Goal: Information Seeking & Learning: Learn about a topic

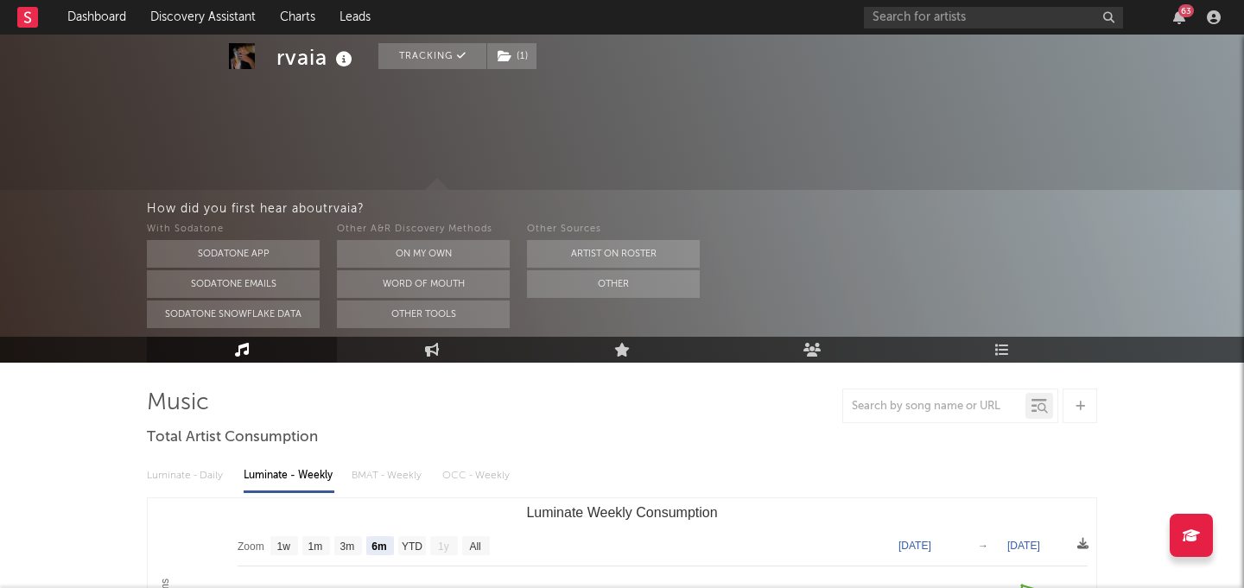
select select "6m"
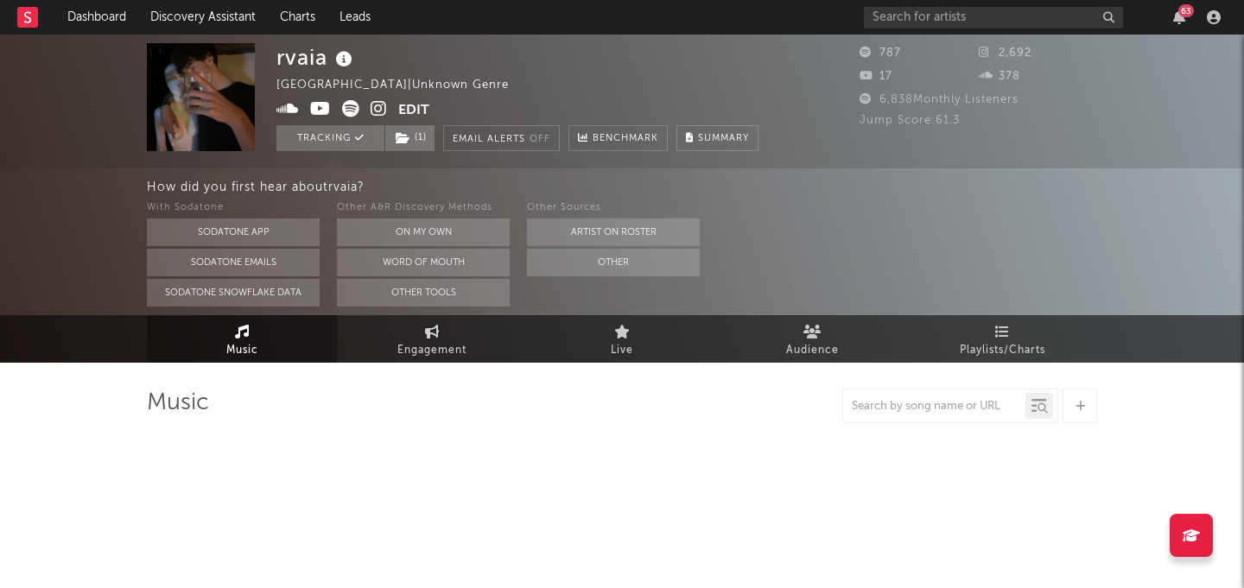
select select "6m"
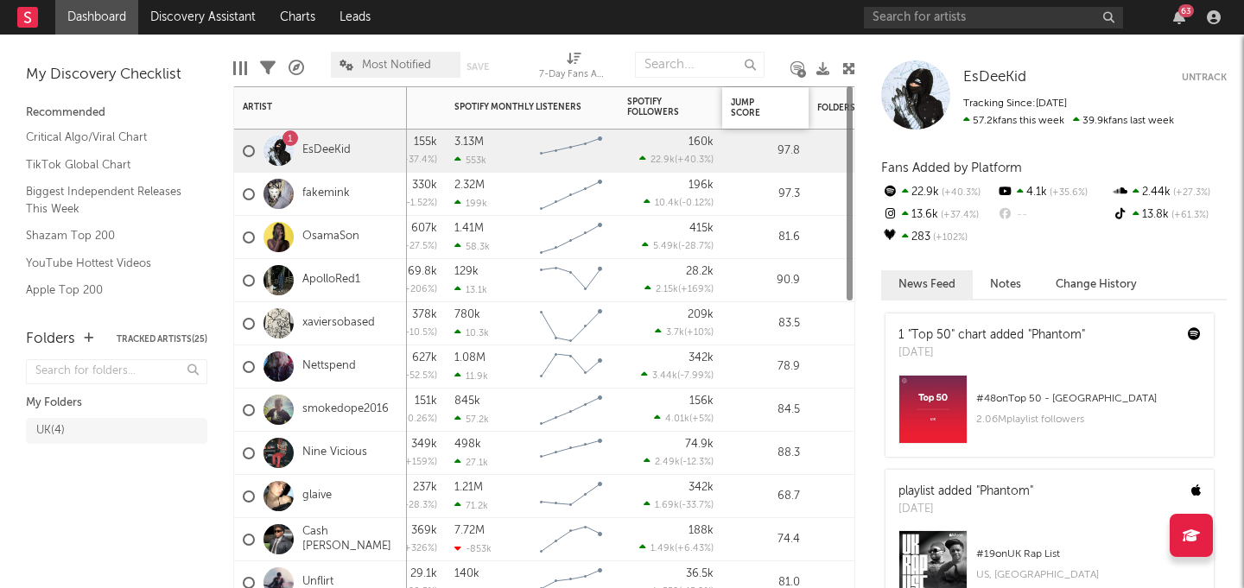
click at [764, 126] on div "Jump Score" at bounding box center [765, 107] width 86 height 41
click at [772, 111] on div "Jump Score" at bounding box center [752, 108] width 43 height 21
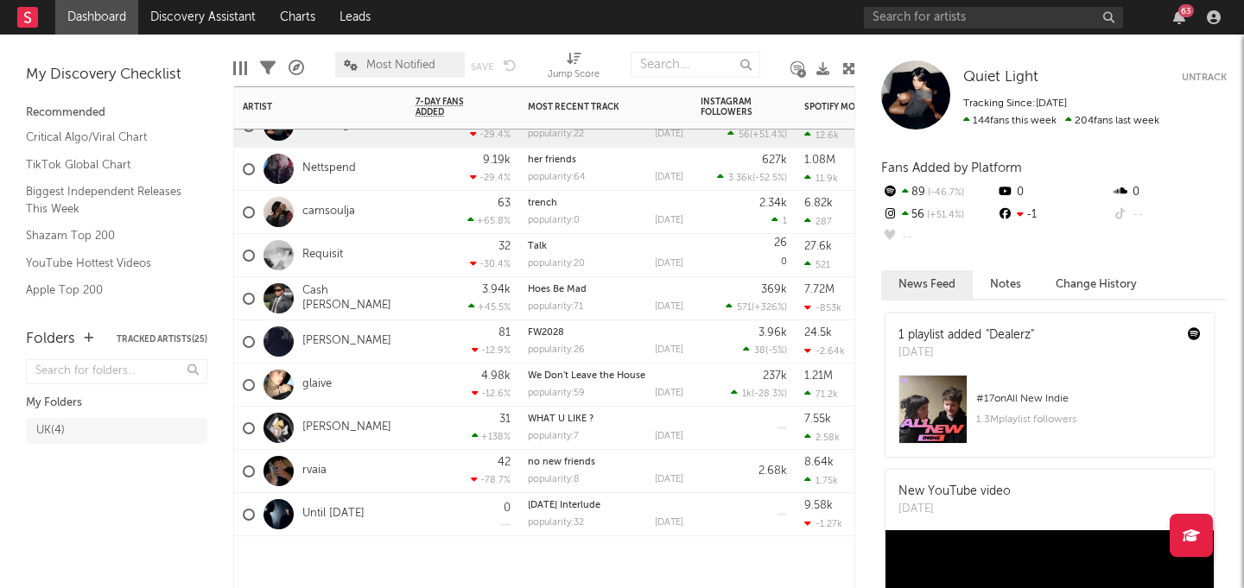
click at [411, 450] on div "42 -78.7 %" at bounding box center [463, 471] width 112 height 43
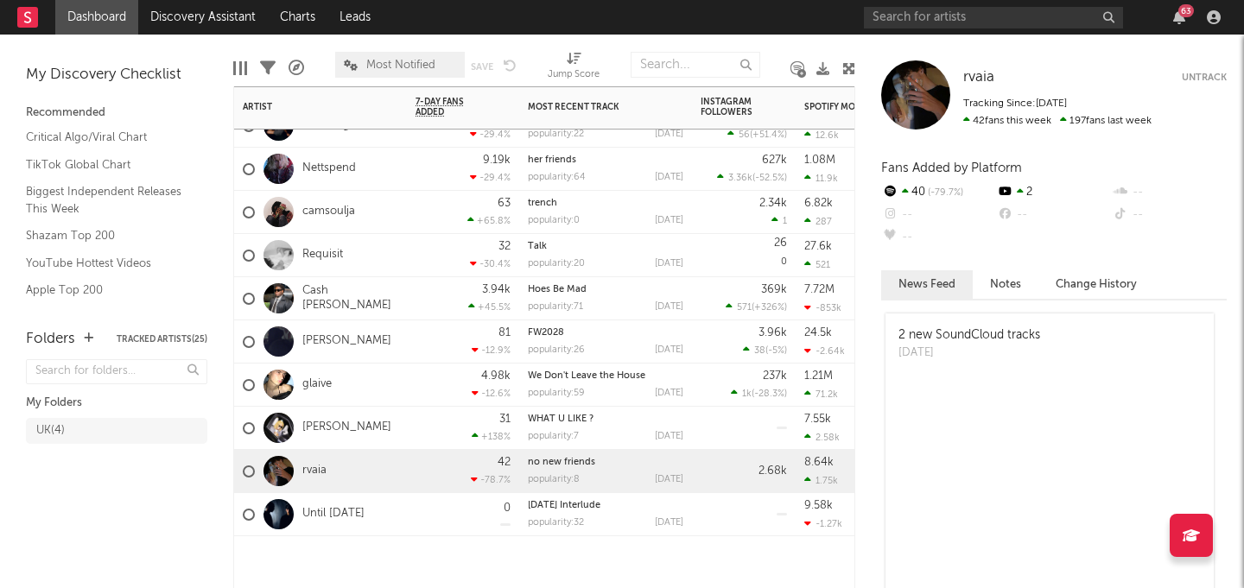
click at [409, 429] on div "31 +138 %" at bounding box center [463, 428] width 112 height 43
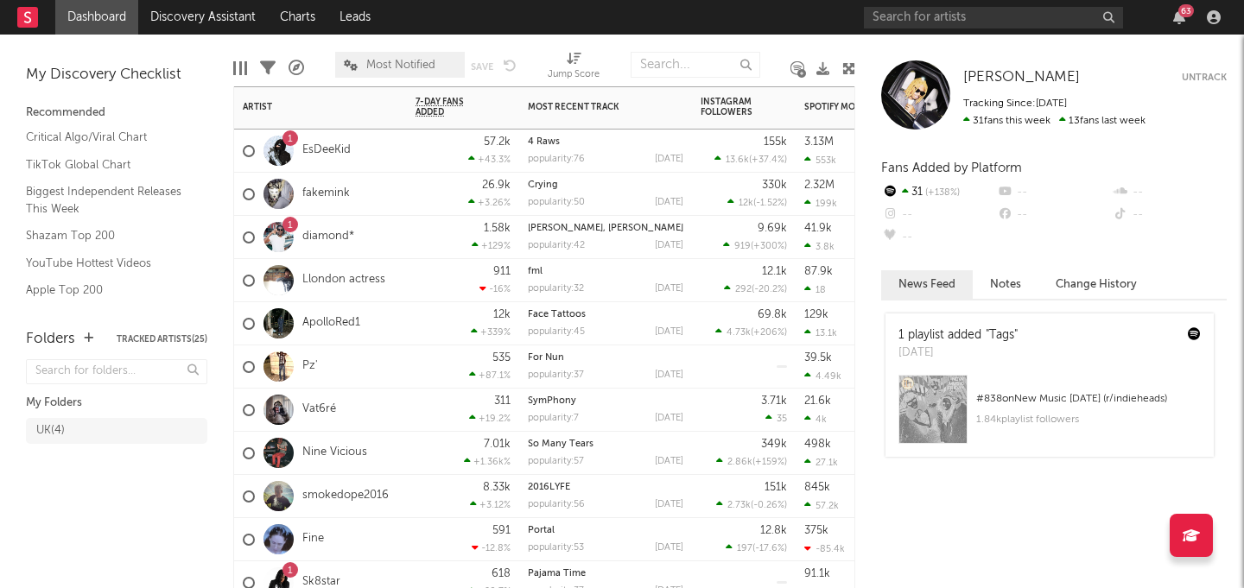
click at [450, 277] on div "911 -16 %" at bounding box center [463, 280] width 95 height 42
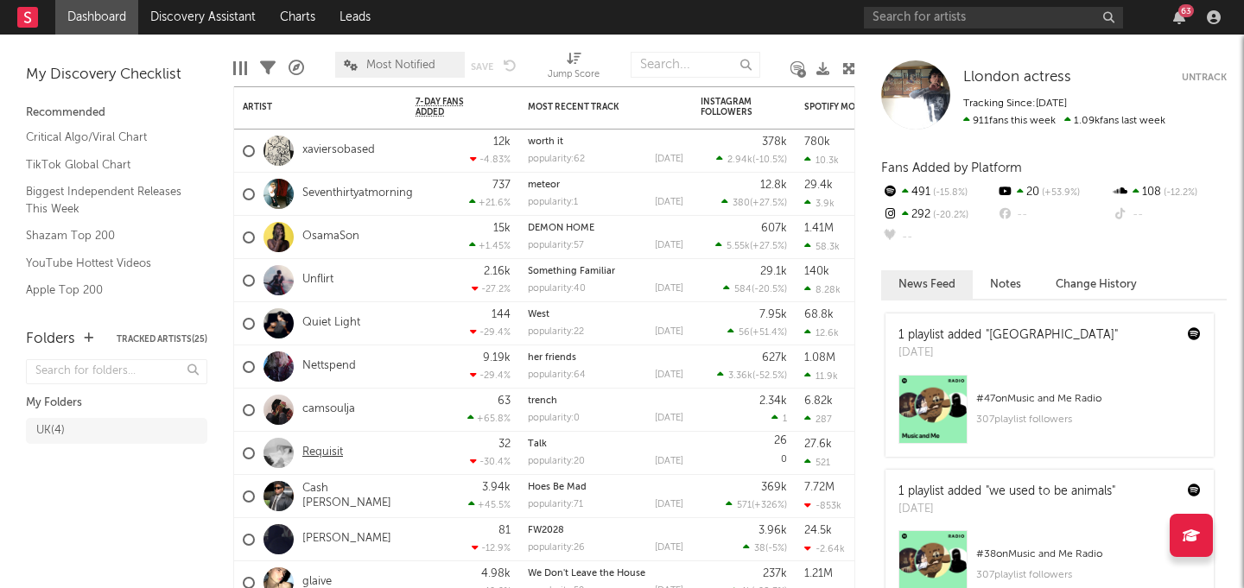
click at [322, 446] on link "Requisit" at bounding box center [322, 453] width 41 height 15
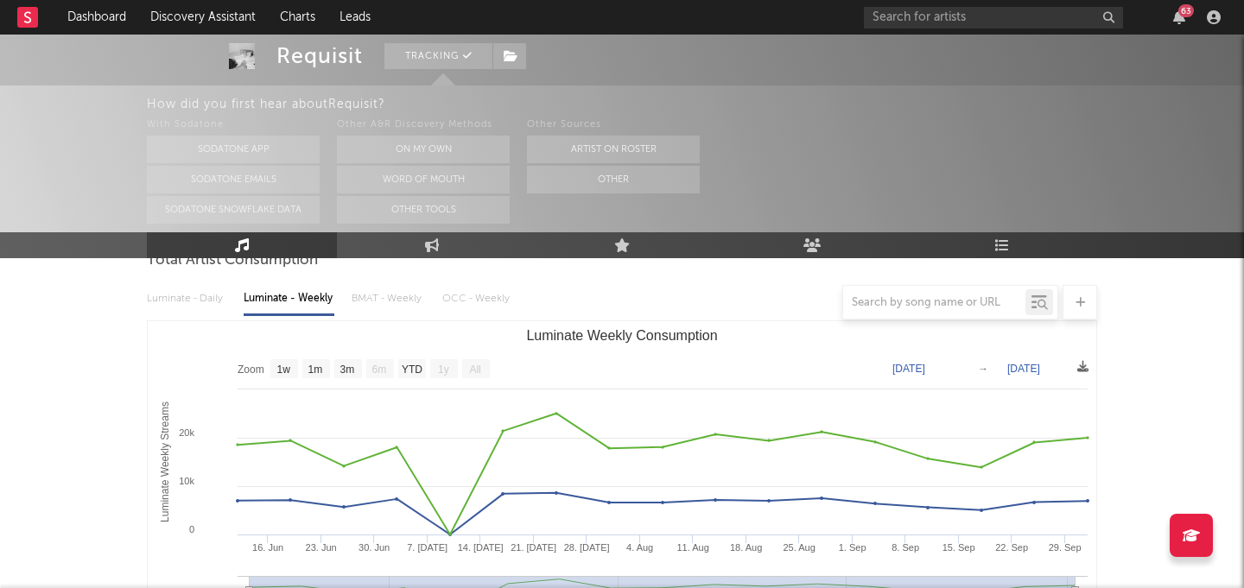
scroll to position [193, 0]
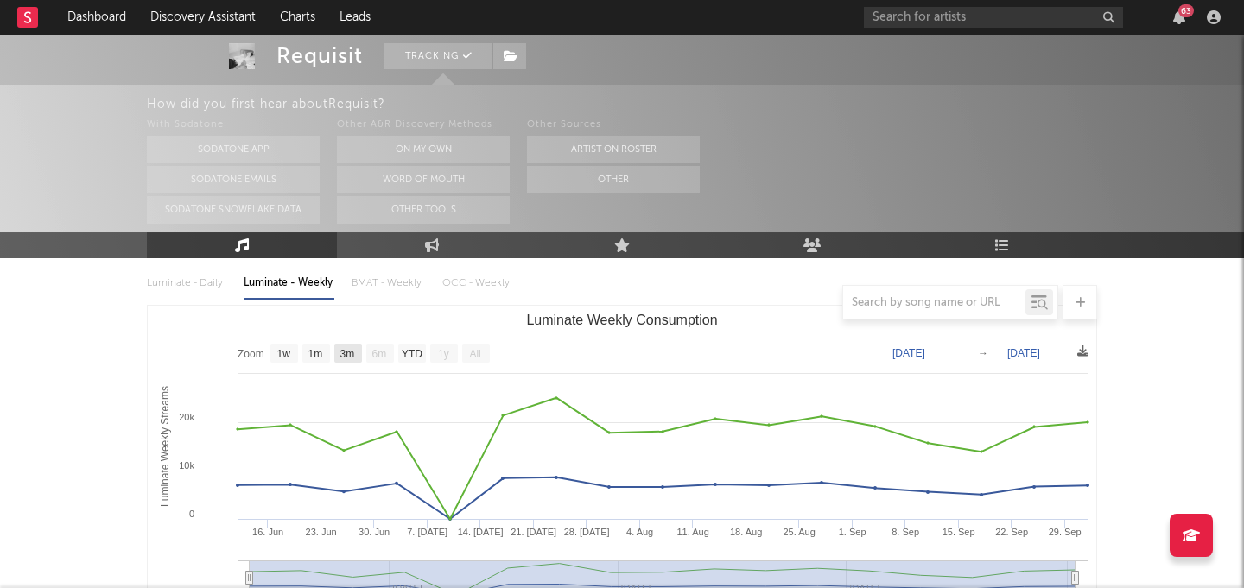
click at [348, 359] on text "3m" at bounding box center [347, 354] width 15 height 12
select select "3m"
type input "2025-07-02"
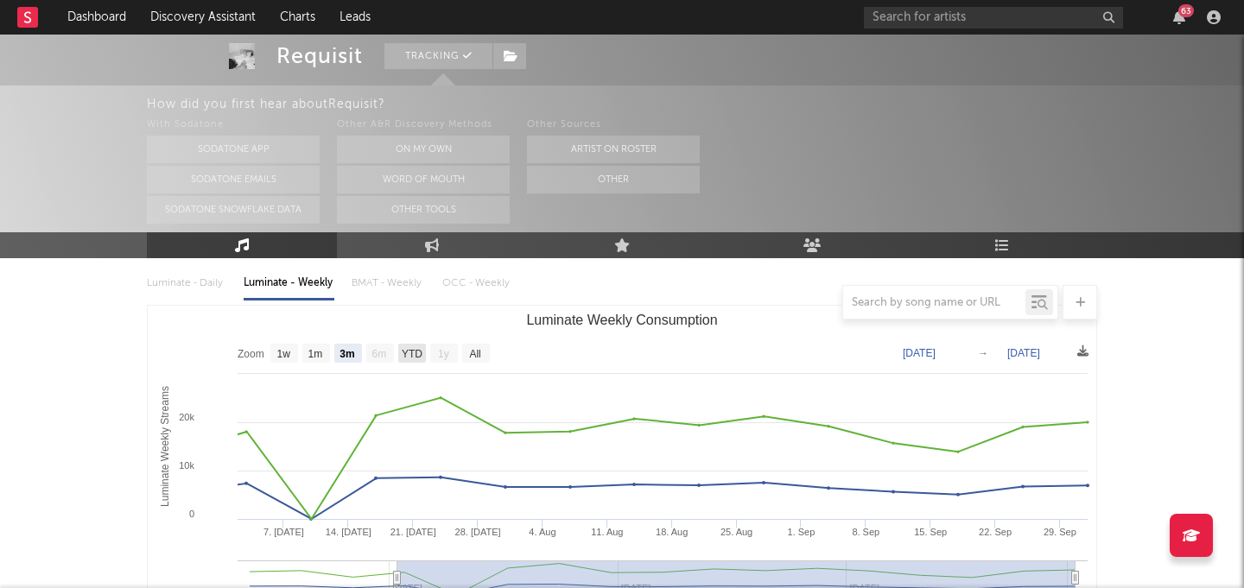
click at [398, 352] on rect "Luminate Weekly Consumption" at bounding box center [412, 353] width 28 height 19
select select "YTD"
type input "2025-06-12"
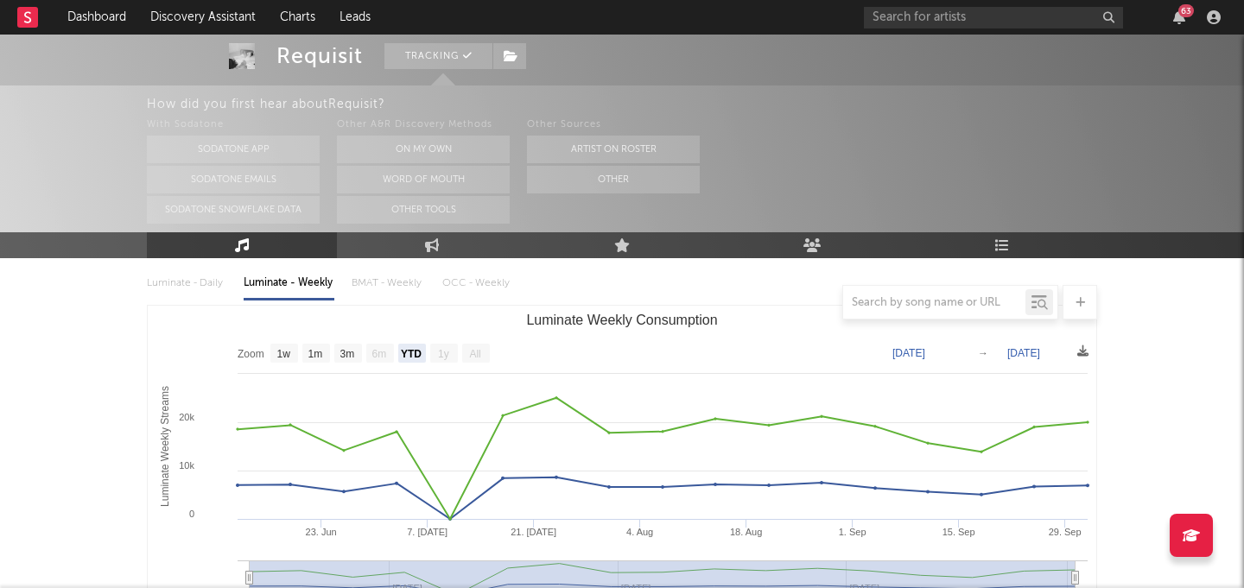
click at [468, 343] on rect "Luminate Weekly Consumption" at bounding box center [622, 479] width 949 height 346
click at [360, 354] on rect "Luminate Weekly Consumption" at bounding box center [348, 353] width 28 height 19
select select "3m"
type input "2025-07-02"
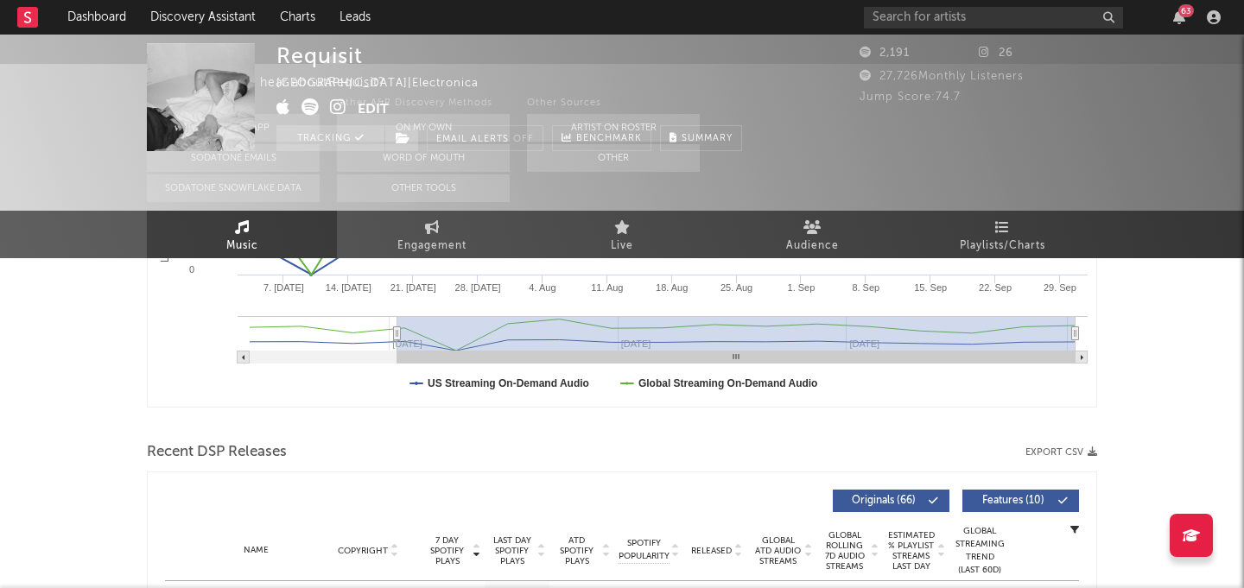
scroll to position [0, 0]
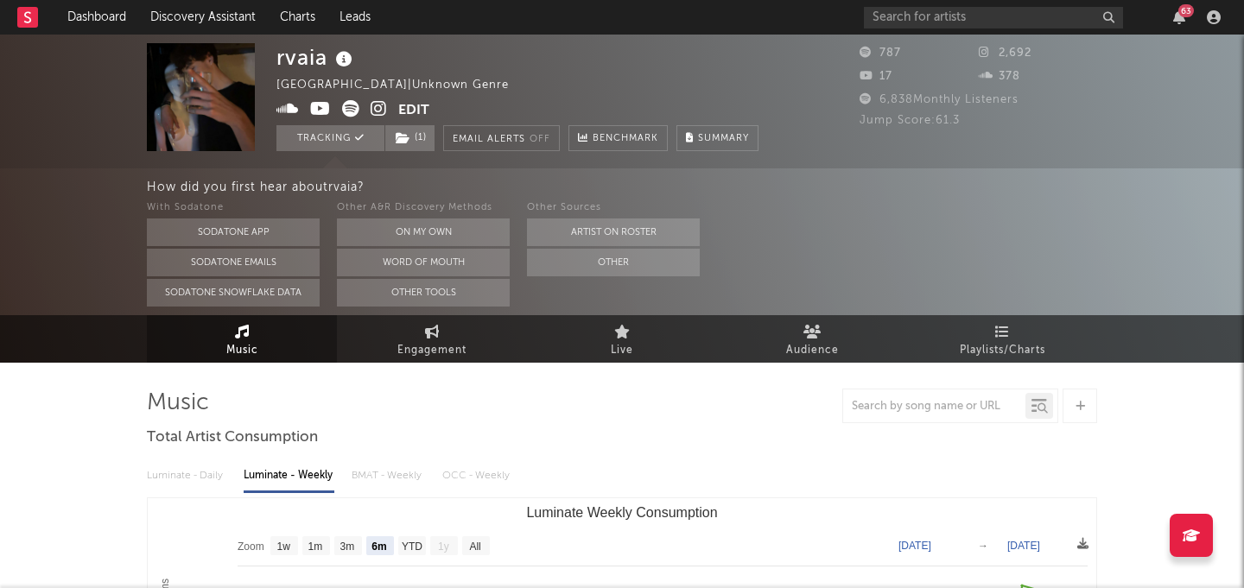
select select "6m"
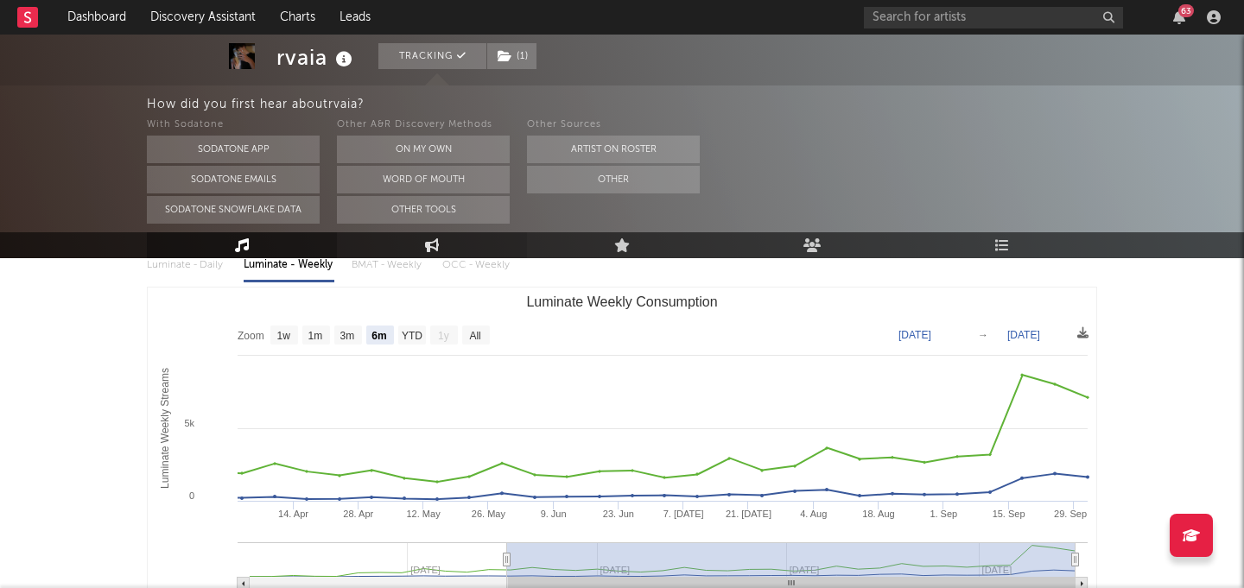
scroll to position [218, 0]
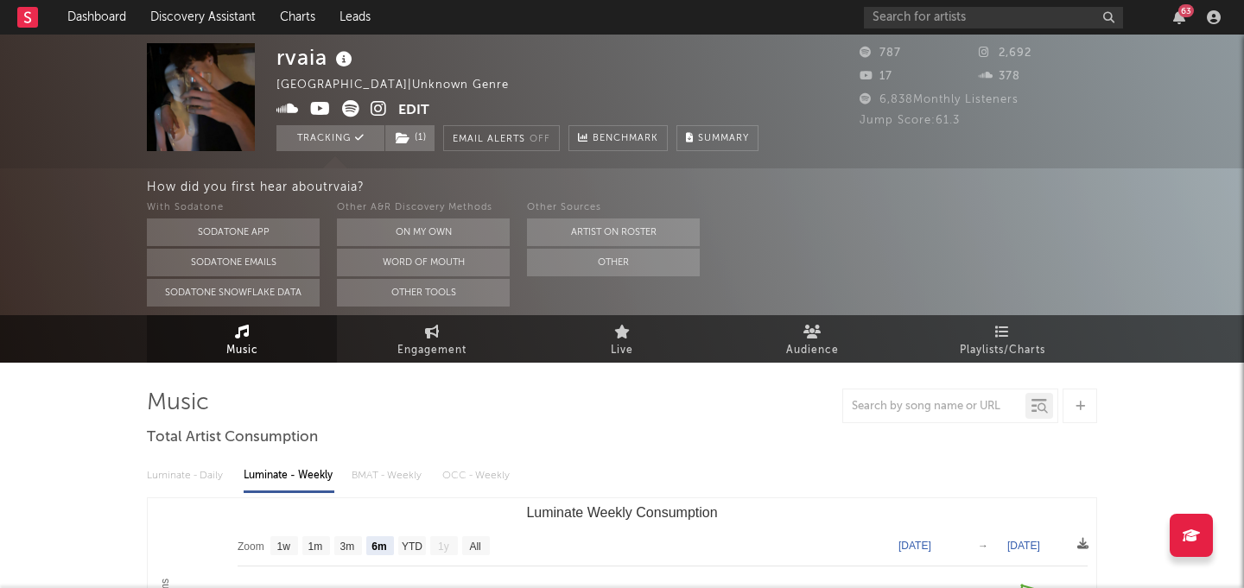
select select "6m"
click at [55, 171] on div "How did you first hear about rvaia ? With Sodatone Sodatone App Sodatone Emails…" at bounding box center [622, 241] width 1244 height 147
click at [164, 16] on link "Discovery Assistant" at bounding box center [203, 17] width 130 height 35
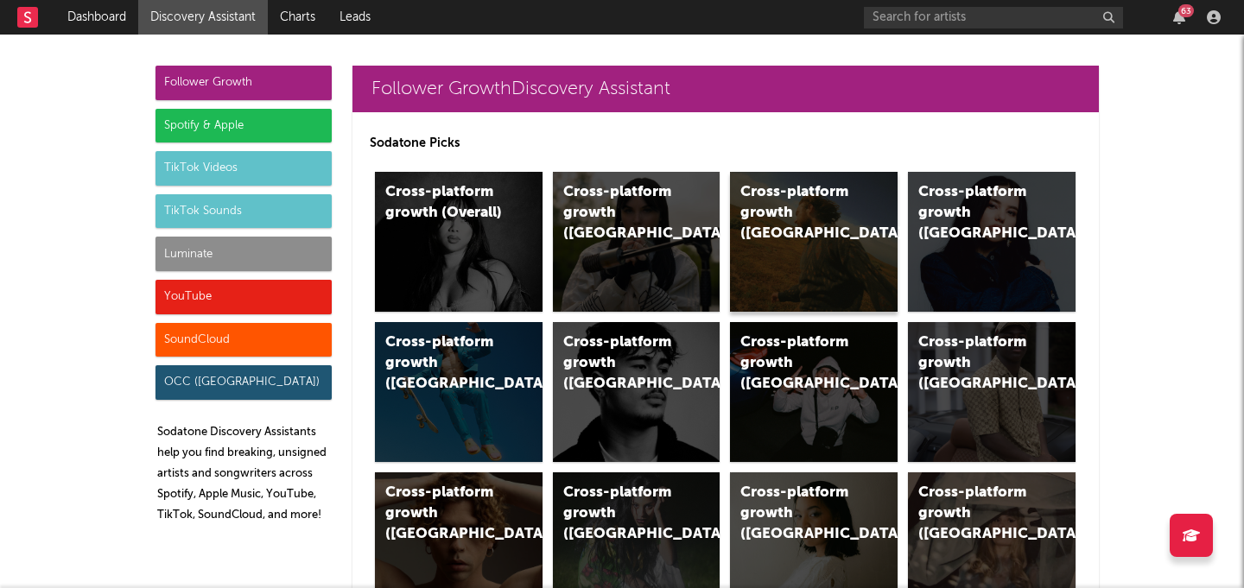
click at [764, 214] on div "Cross-platform growth ([GEOGRAPHIC_DATA])" at bounding box center [800, 213] width 118 height 62
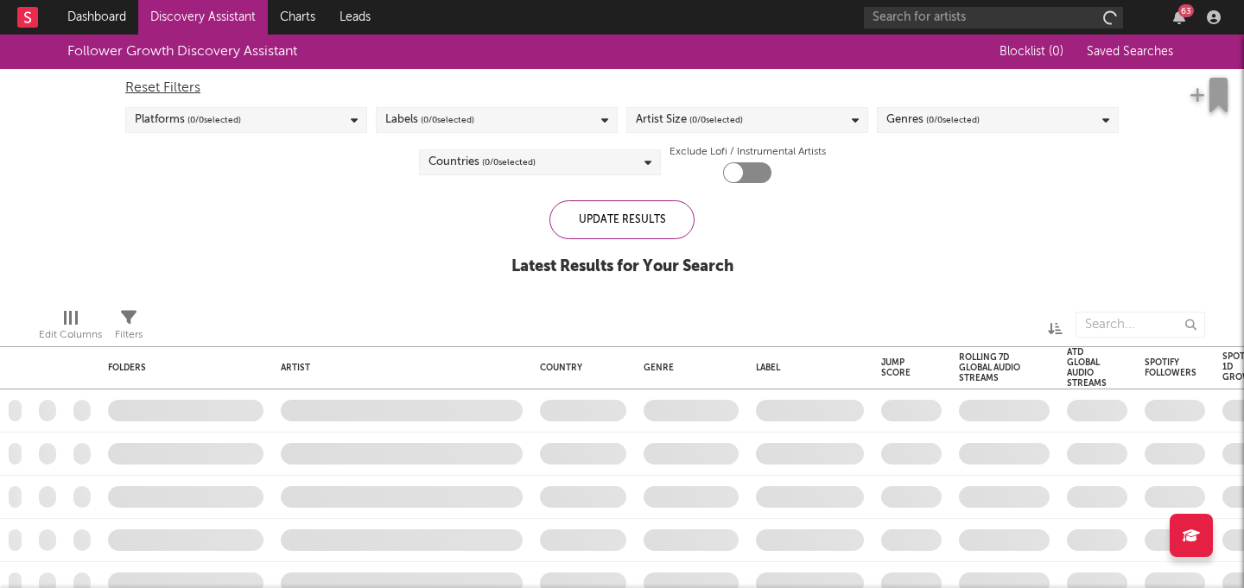
checkbox input "true"
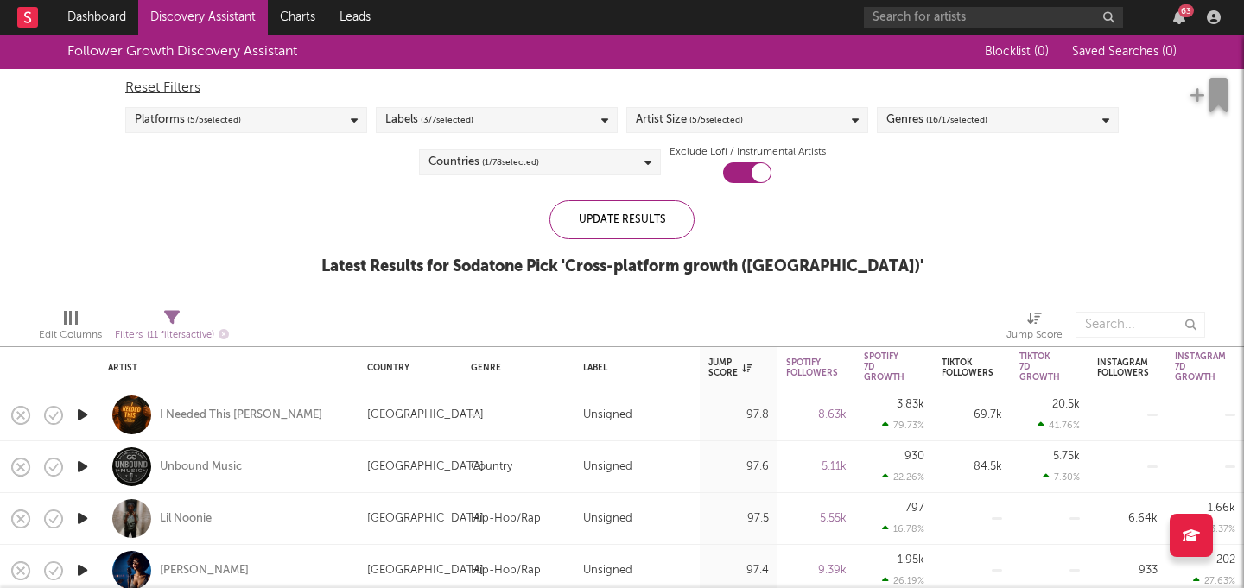
click at [945, 115] on span "( 16 / 17 selected)" at bounding box center [956, 120] width 61 height 21
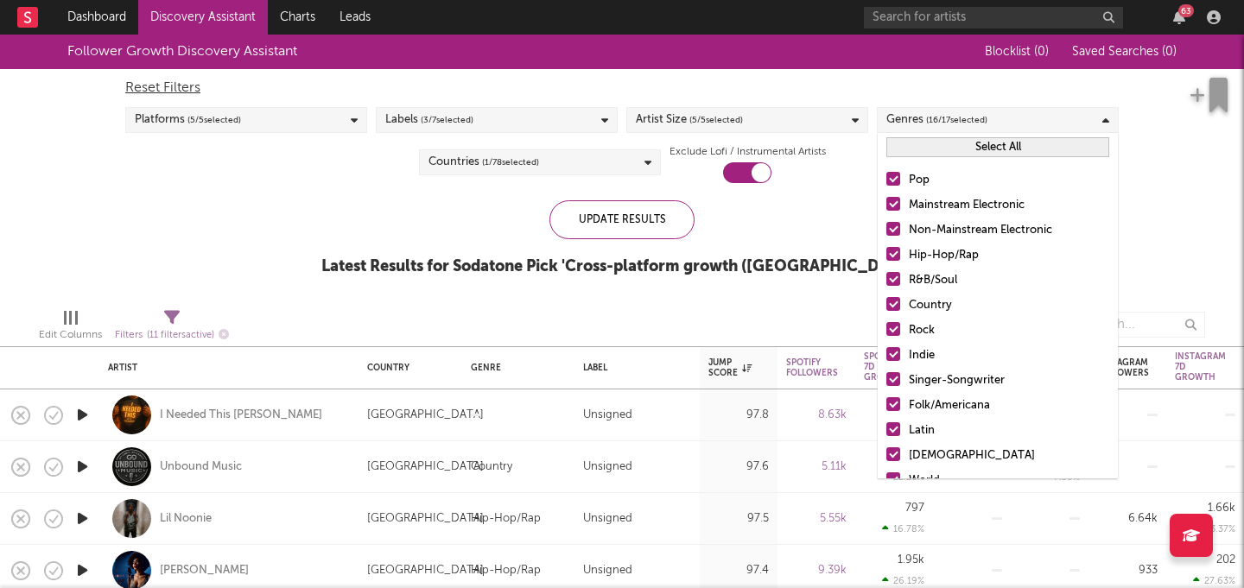
click at [1006, 145] on button "Select All" at bounding box center [998, 147] width 223 height 20
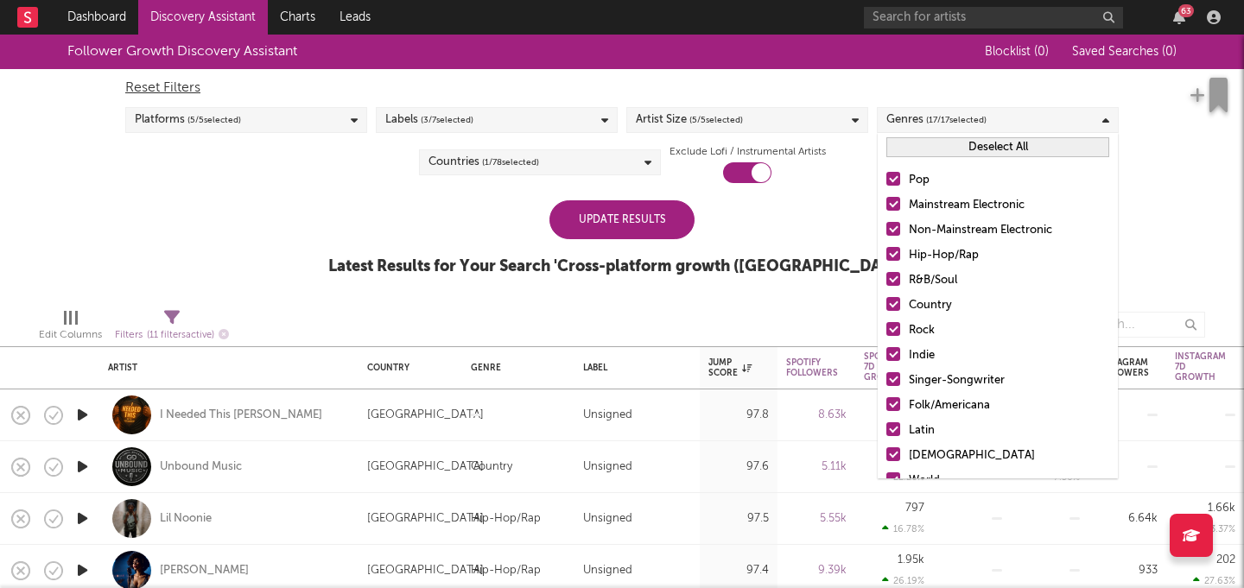
click at [983, 156] on button "Deselect All" at bounding box center [998, 147] width 223 height 20
click at [903, 257] on label "Hip-Hop/Rap" at bounding box center [998, 255] width 223 height 21
click at [887, 257] on input "Hip-Hop/Rap" at bounding box center [887, 255] width 0 height 21
click at [734, 216] on div "Update Results Latest Results for Your Search ' Cross-platform growth (US) '" at bounding box center [622, 247] width 588 height 94
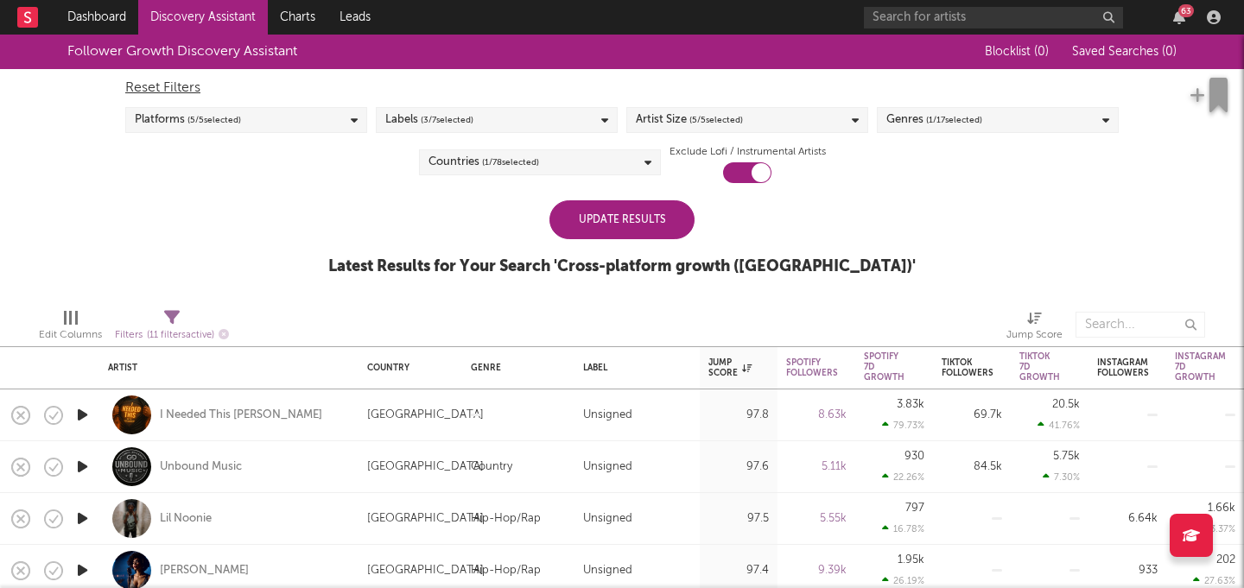
click at [646, 216] on div "Update Results" at bounding box center [622, 219] width 145 height 39
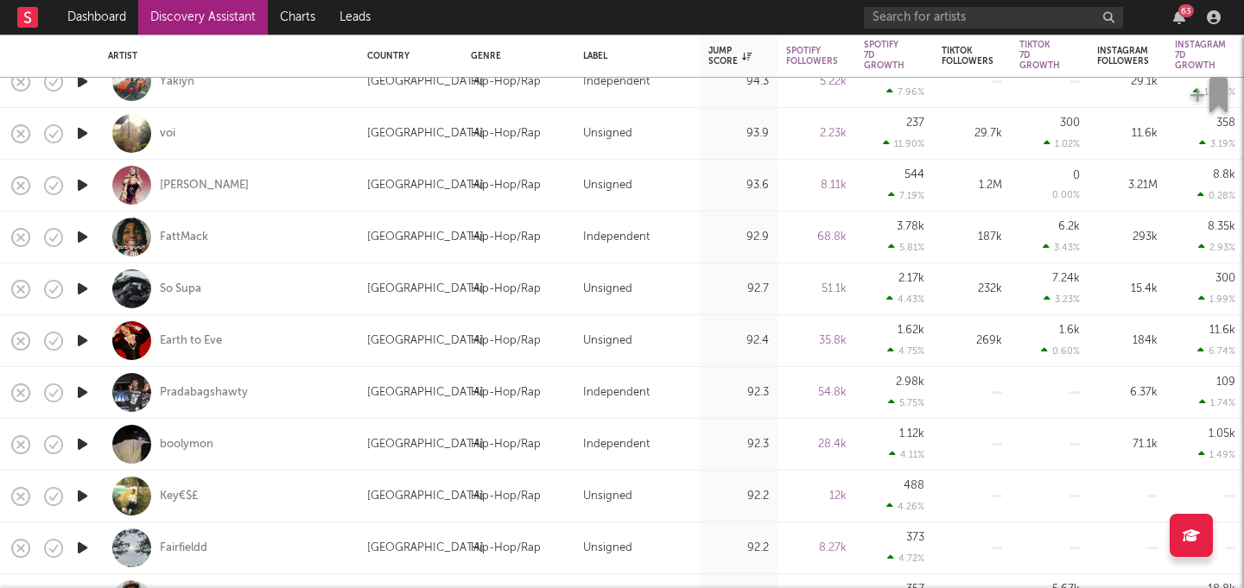
click at [556, 269] on div "Hip-Hop/Rap" at bounding box center [518, 290] width 112 height 52
select select "1w"
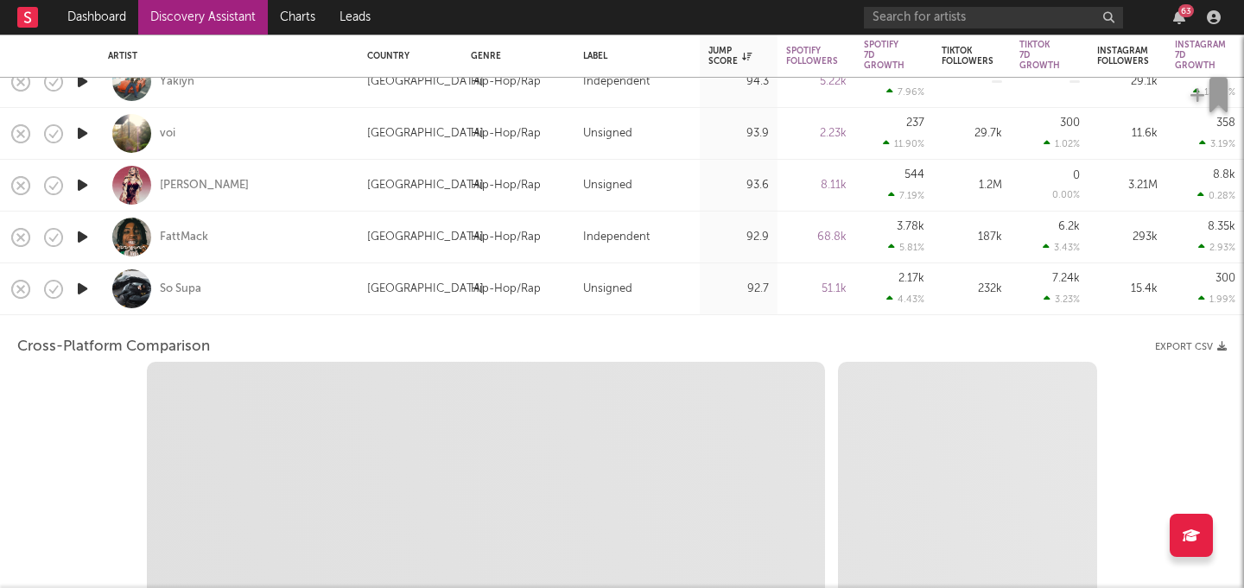
select select "6m"
select select "1m"
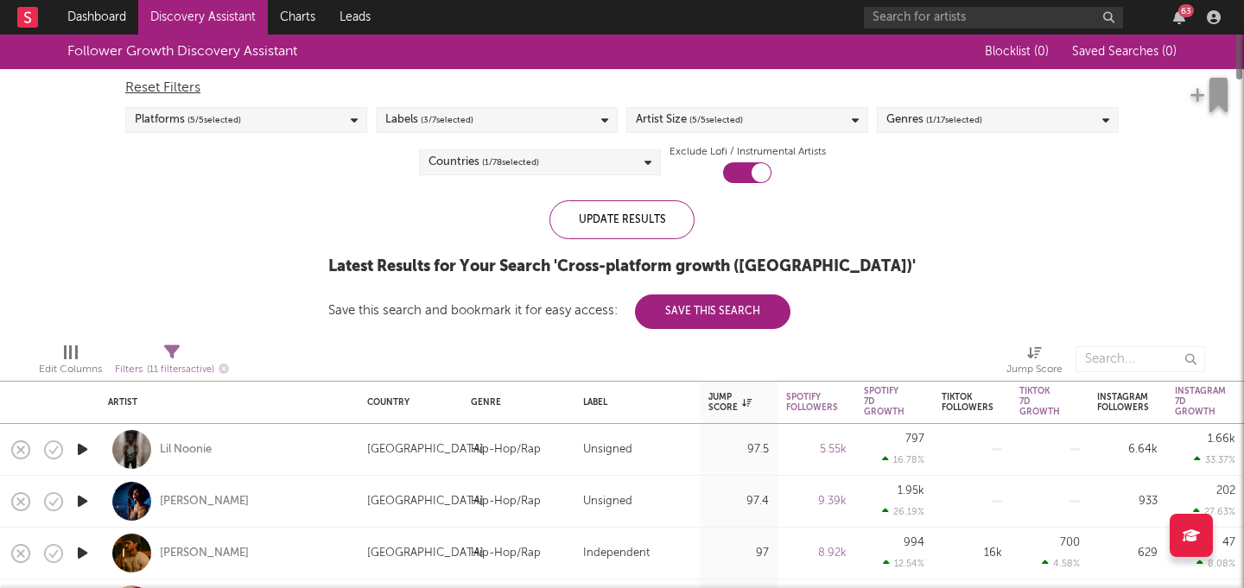
select select "1m"
select select "6m"
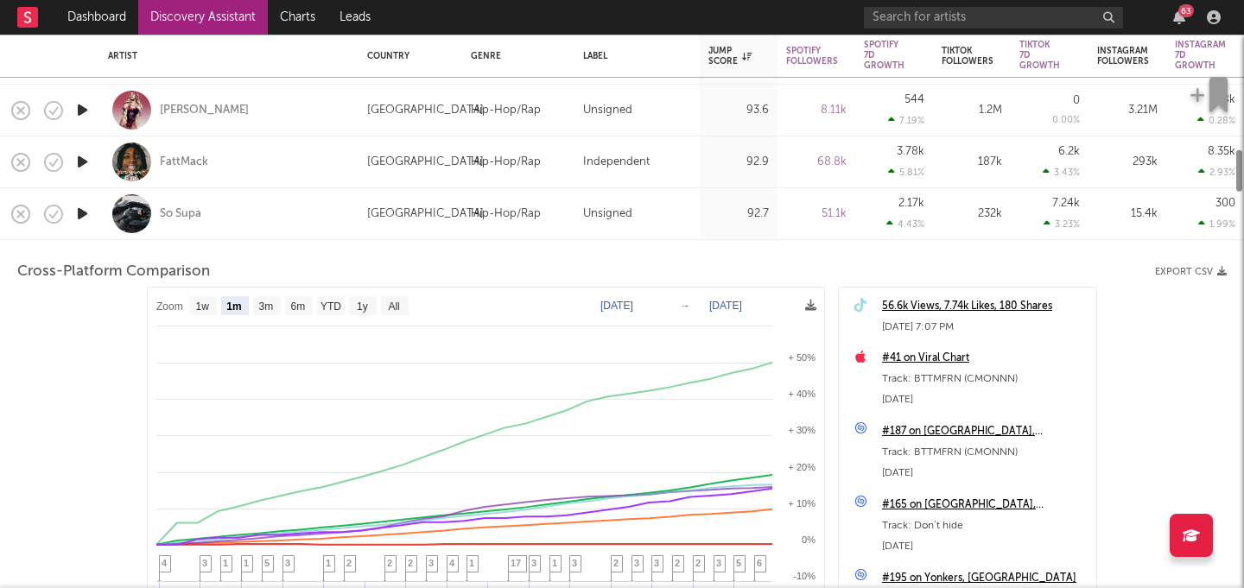
click at [211, 224] on div "So Supa" at bounding box center [229, 213] width 242 height 51
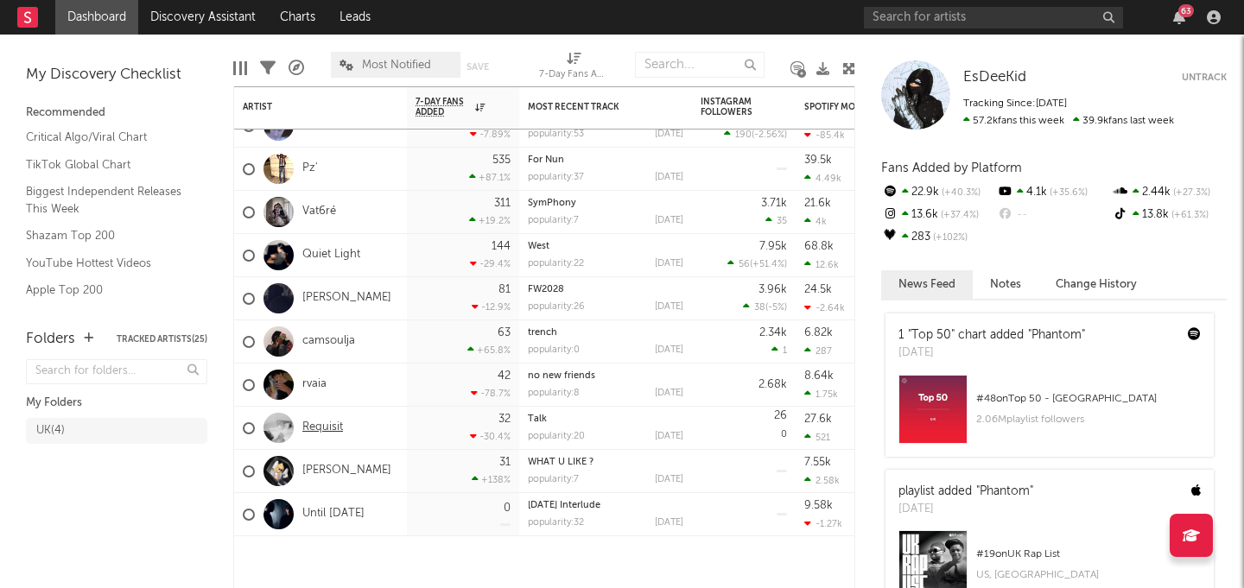
click at [337, 432] on link "Requisit" at bounding box center [322, 428] width 41 height 15
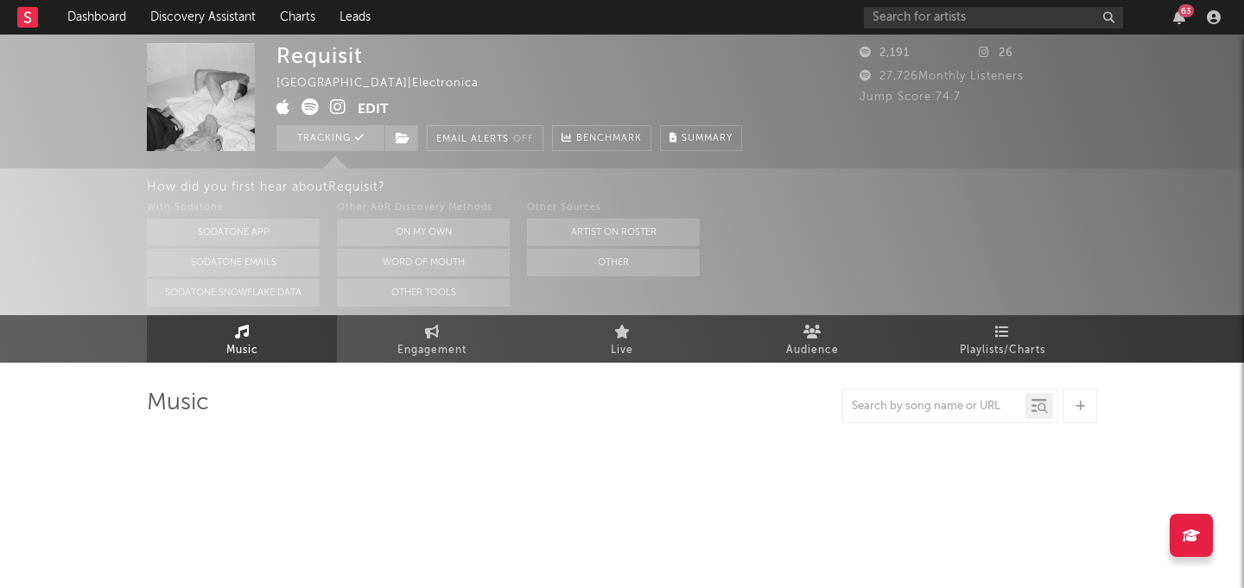
click at [338, 64] on div "Requisit" at bounding box center [320, 55] width 86 height 25
select select "1w"
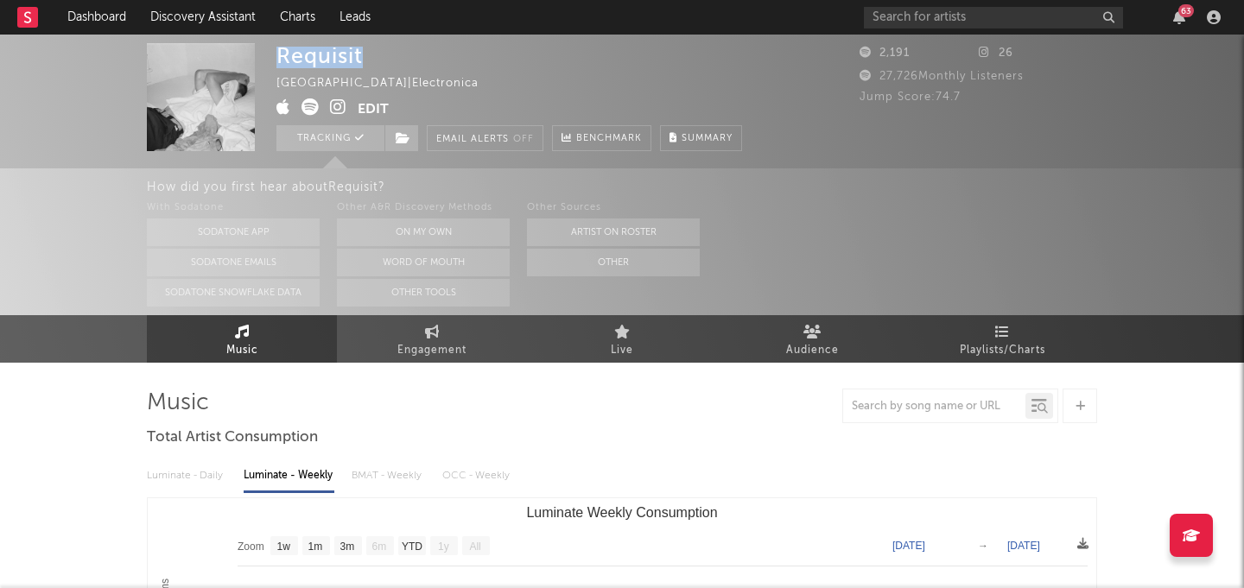
click at [339, 63] on div "Requisit" at bounding box center [320, 55] width 86 height 25
copy div "Requisit"
click at [763, 270] on div "With Sodatone Sodatone App Sodatone Emails Sodatone Snowflake Data Other A&R Di…" at bounding box center [695, 252] width 1097 height 109
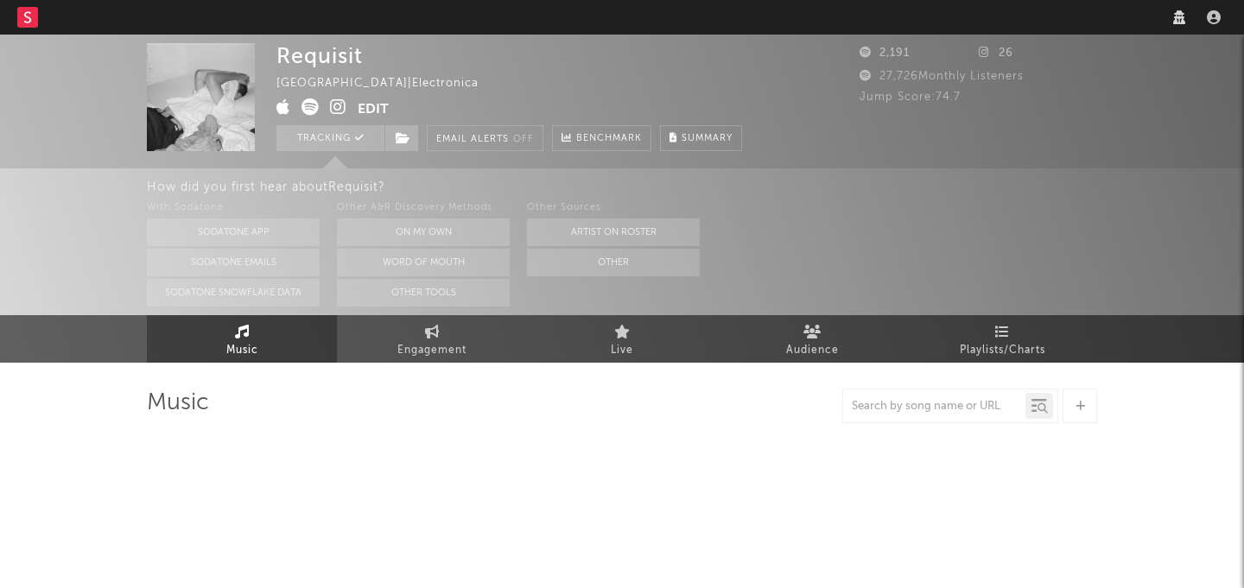
select select "1w"
